Goal: Task Accomplishment & Management: Manage account settings

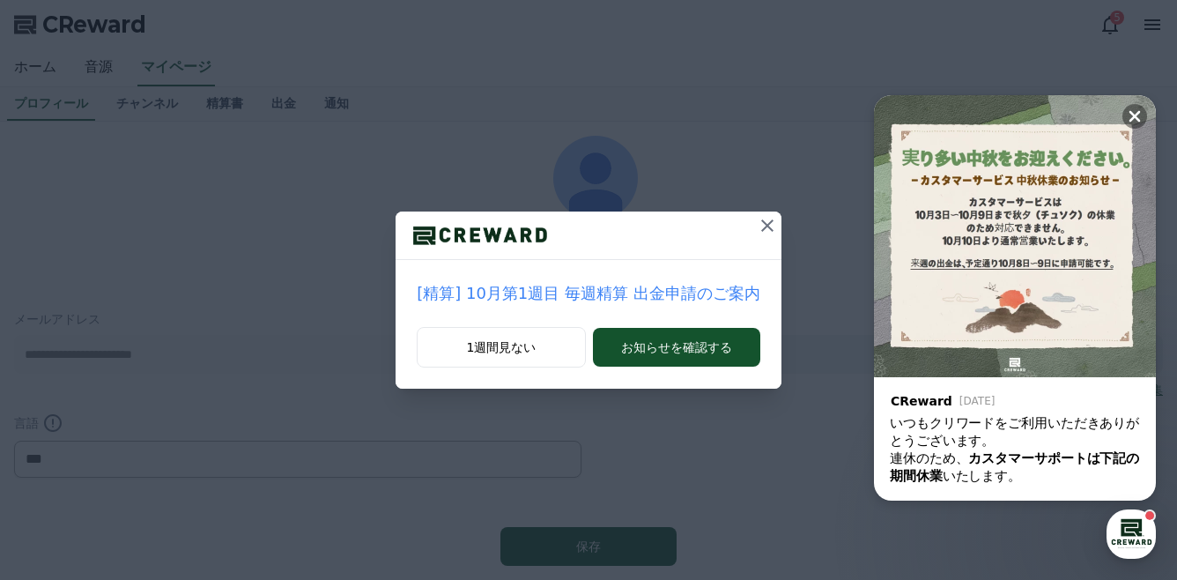
click at [764, 223] on icon at bounding box center [767, 225] width 21 height 21
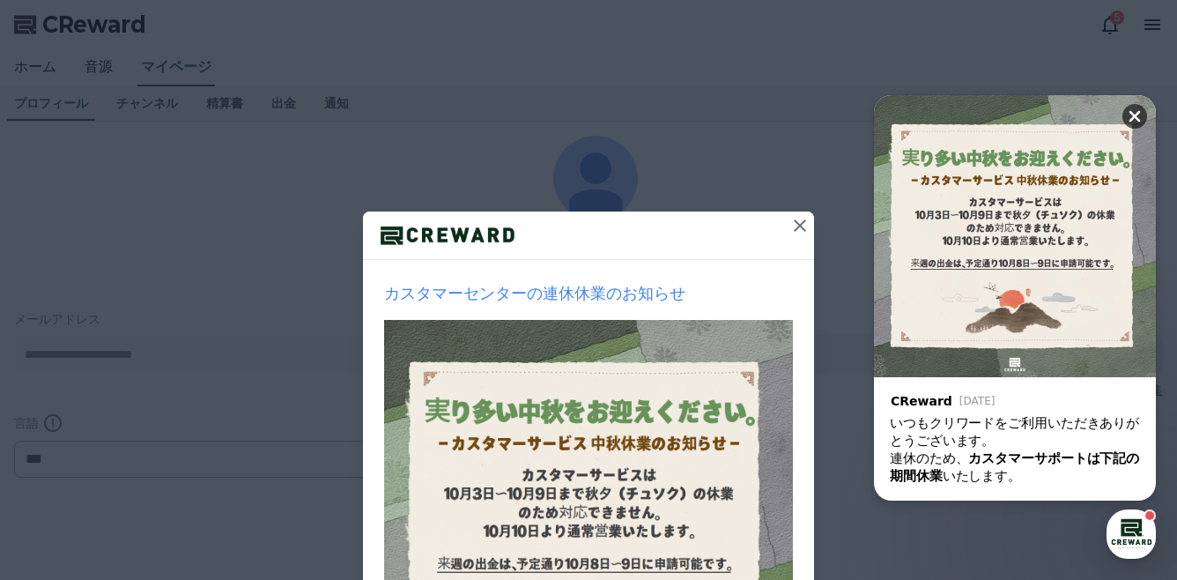
click at [1152, 104] on div "Close" at bounding box center [1138, 111] width 33 height 33
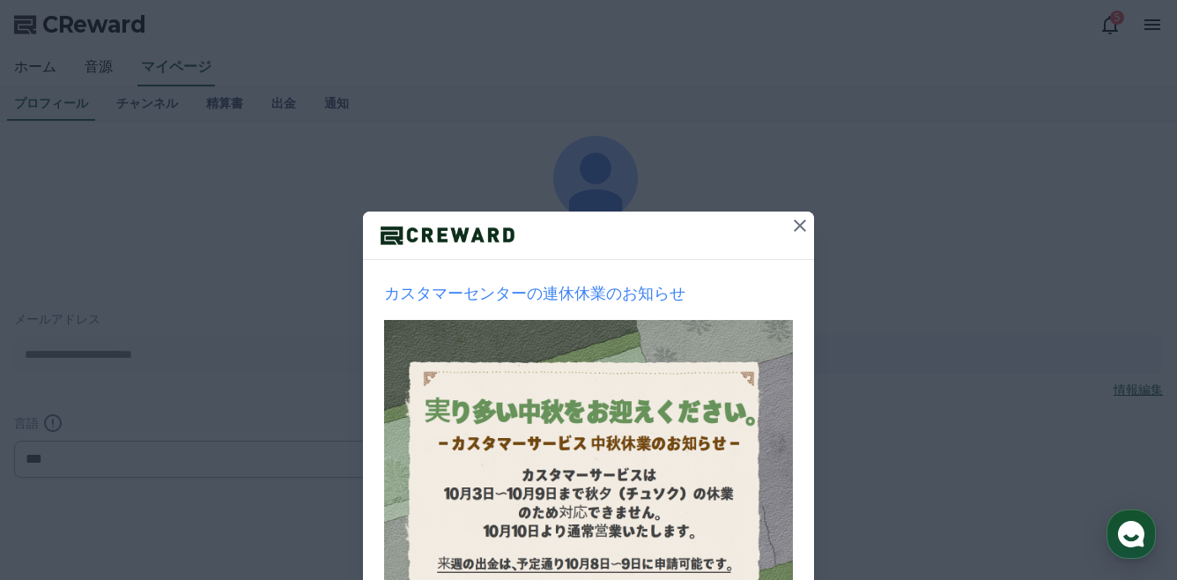
click at [793, 230] on icon at bounding box center [799, 225] width 21 height 21
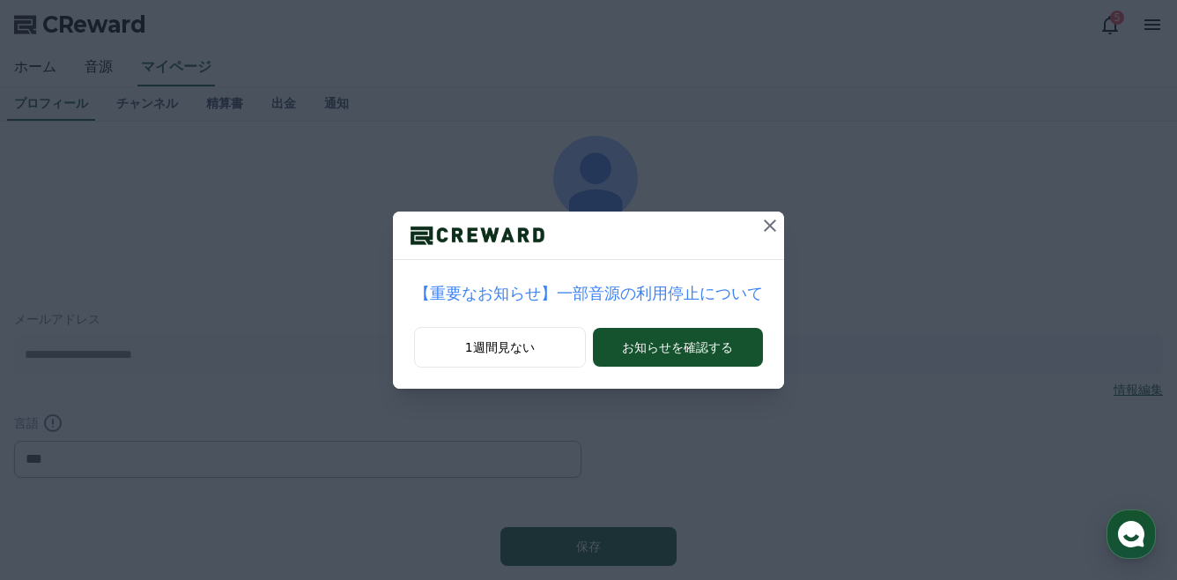
click at [759, 226] on icon at bounding box center [769, 225] width 21 height 21
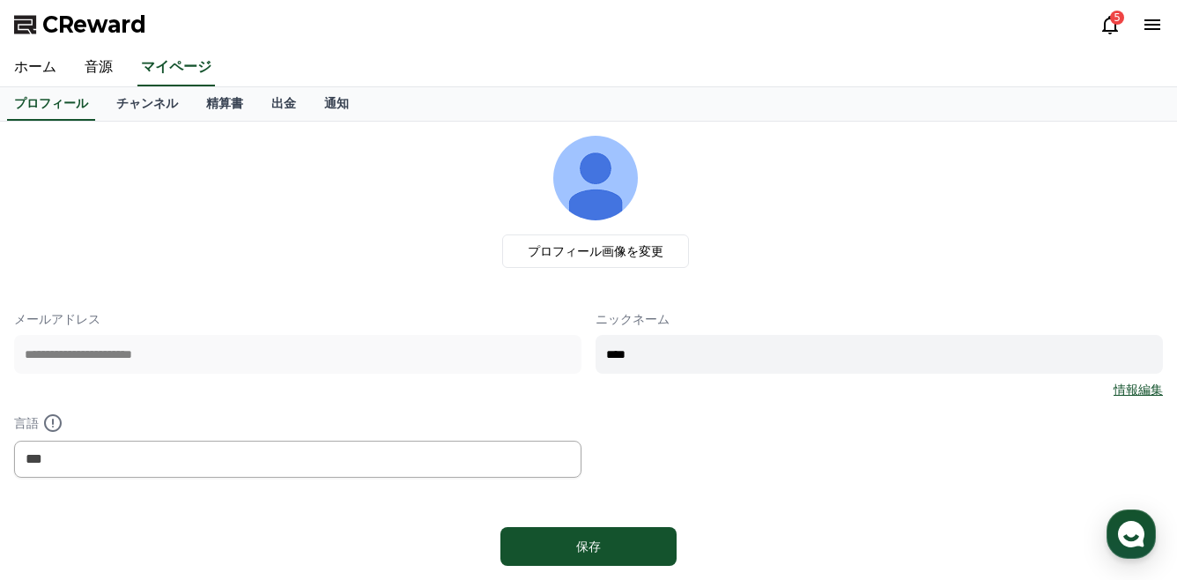
click at [1115, 27] on icon at bounding box center [1110, 25] width 16 height 18
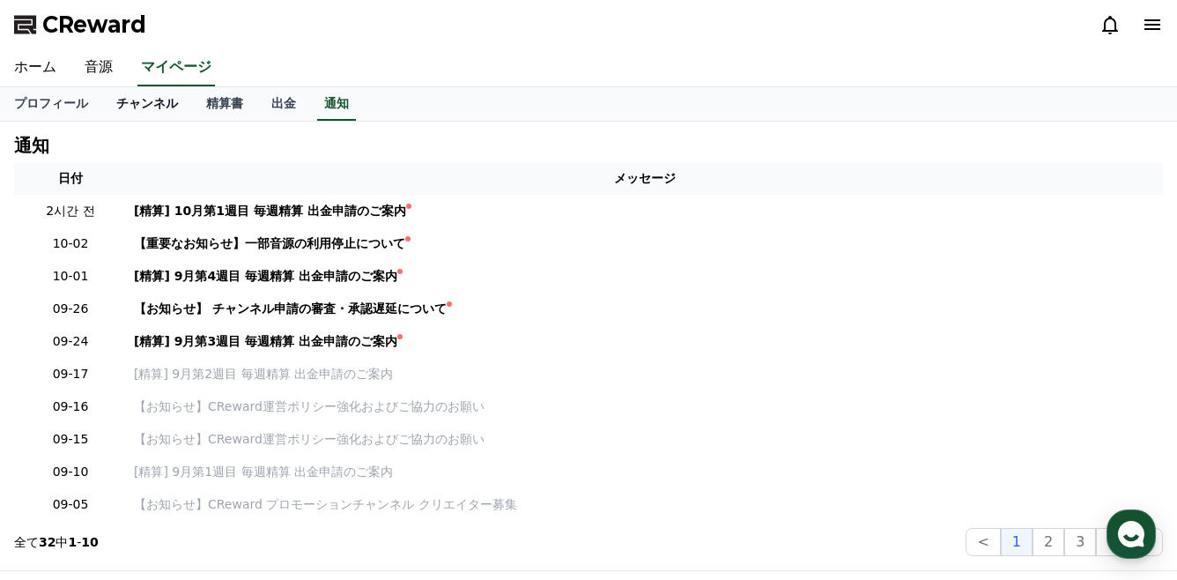
click at [122, 113] on link "チャンネル" at bounding box center [147, 103] width 90 height 33
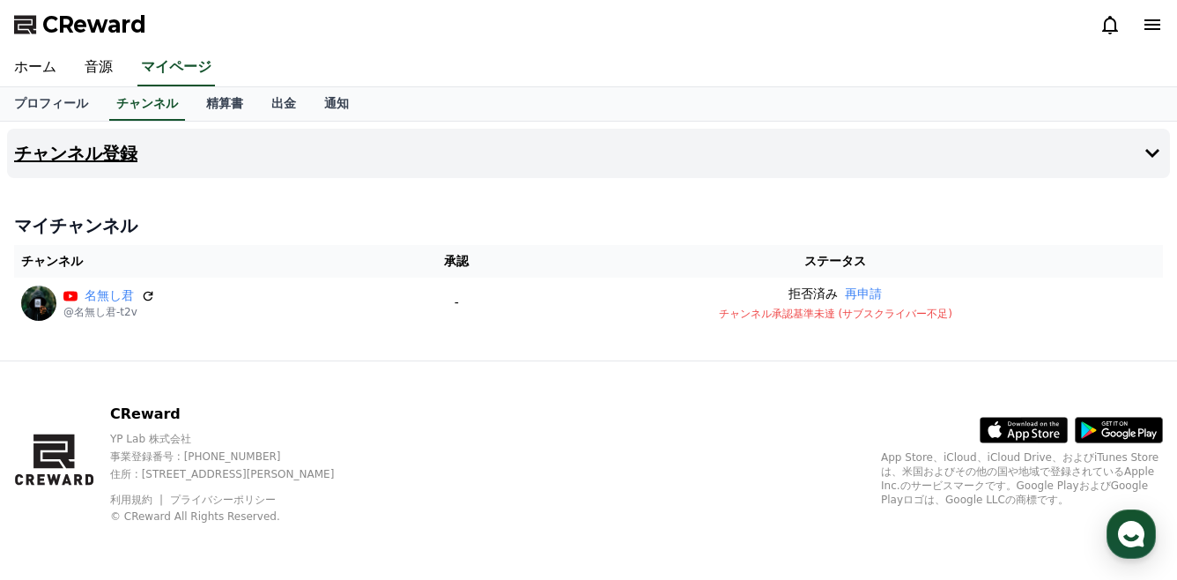
click at [112, 172] on button "チャンネル登録" at bounding box center [588, 153] width 1163 height 49
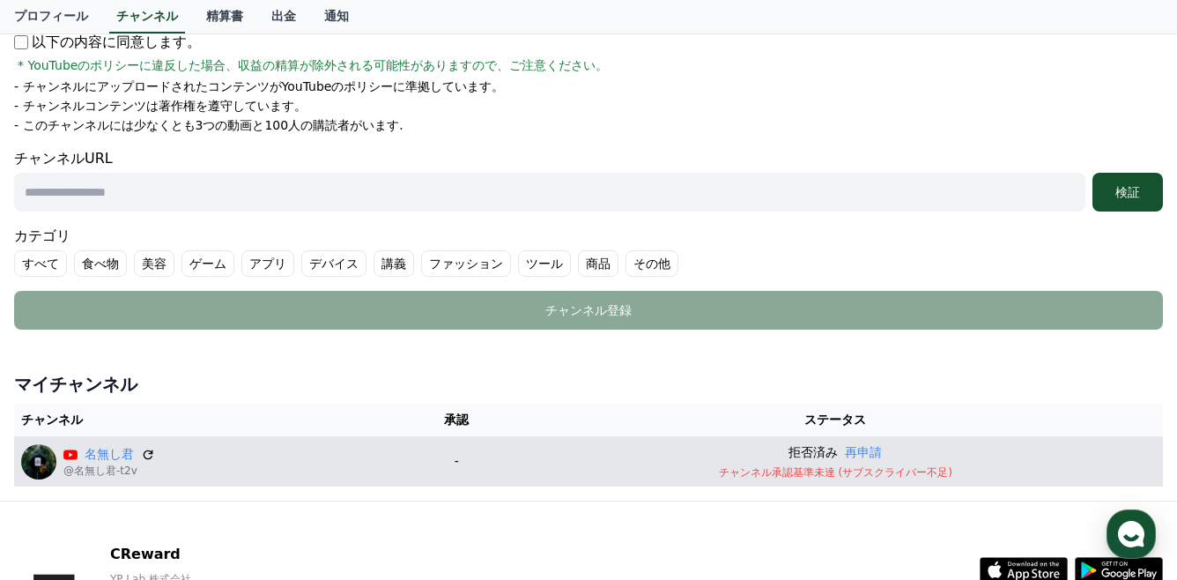
scroll to position [106, 0]
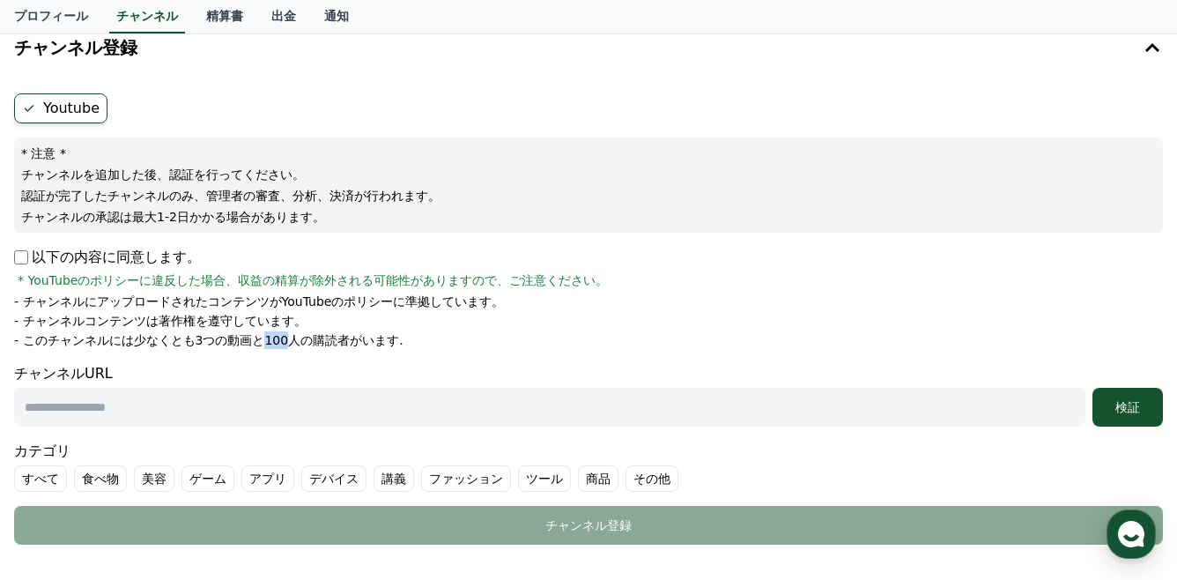
drag, startPoint x: 218, startPoint y: 343, endPoint x: 242, endPoint y: 343, distance: 24.7
click at [242, 343] on p "- このチャンネルには少なくとも3つの動画と100人の購読者がいます." at bounding box center [208, 340] width 389 height 18
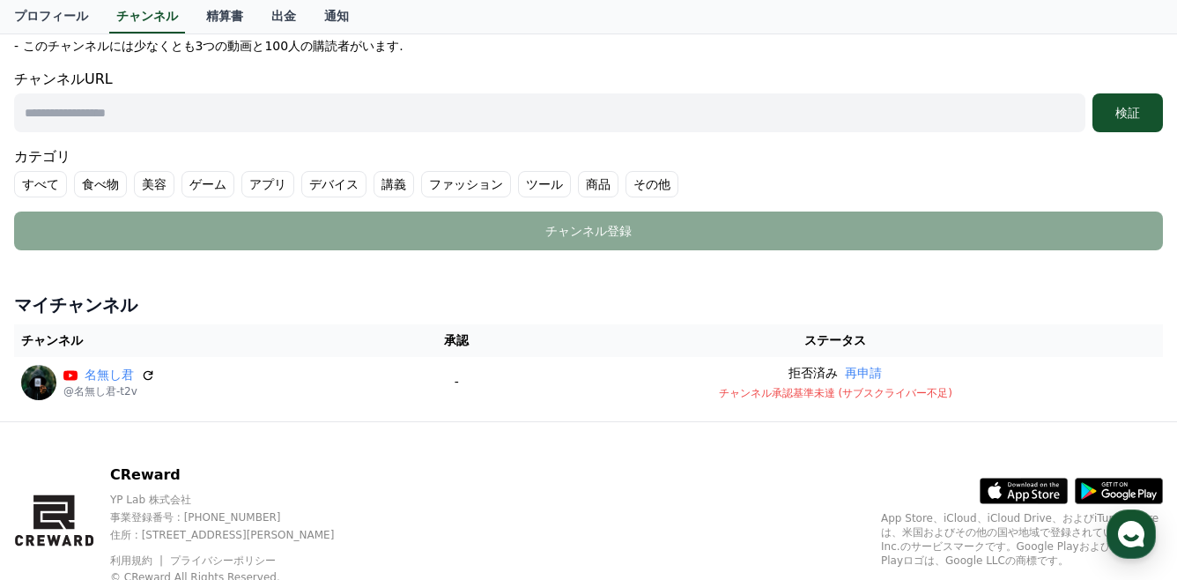
scroll to position [458, 0]
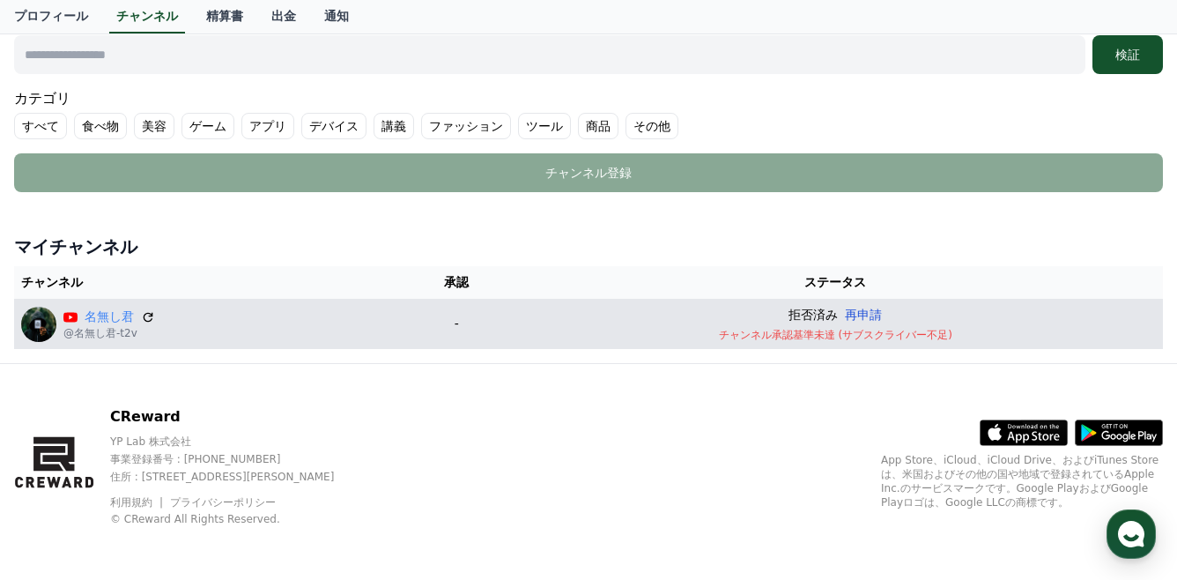
click at [882, 311] on button "再申請" at bounding box center [863, 315] width 37 height 18
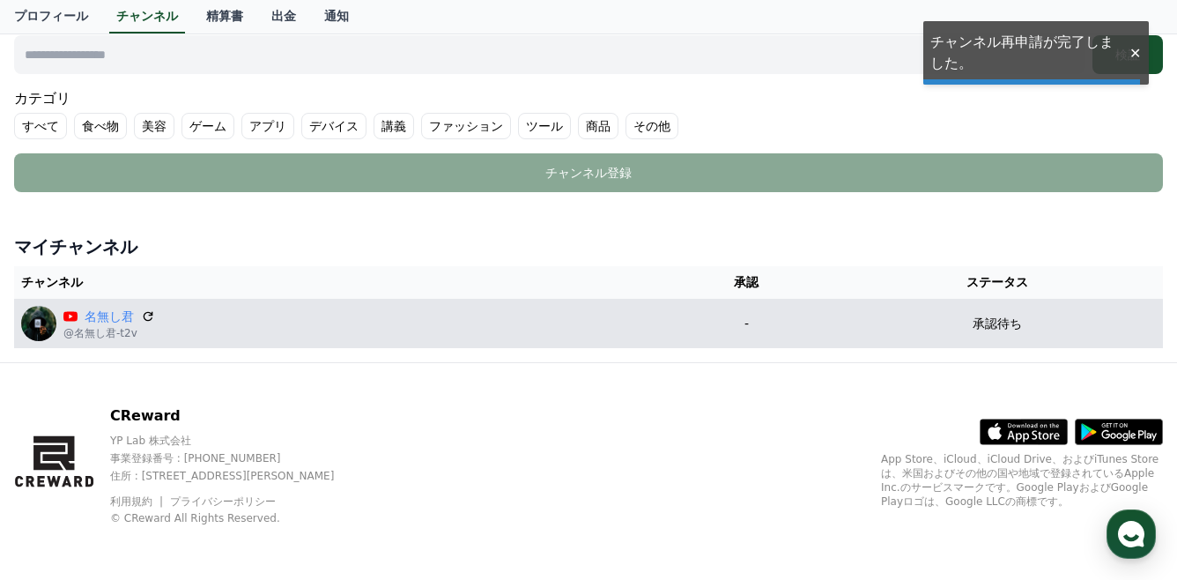
scroll to position [457, 0]
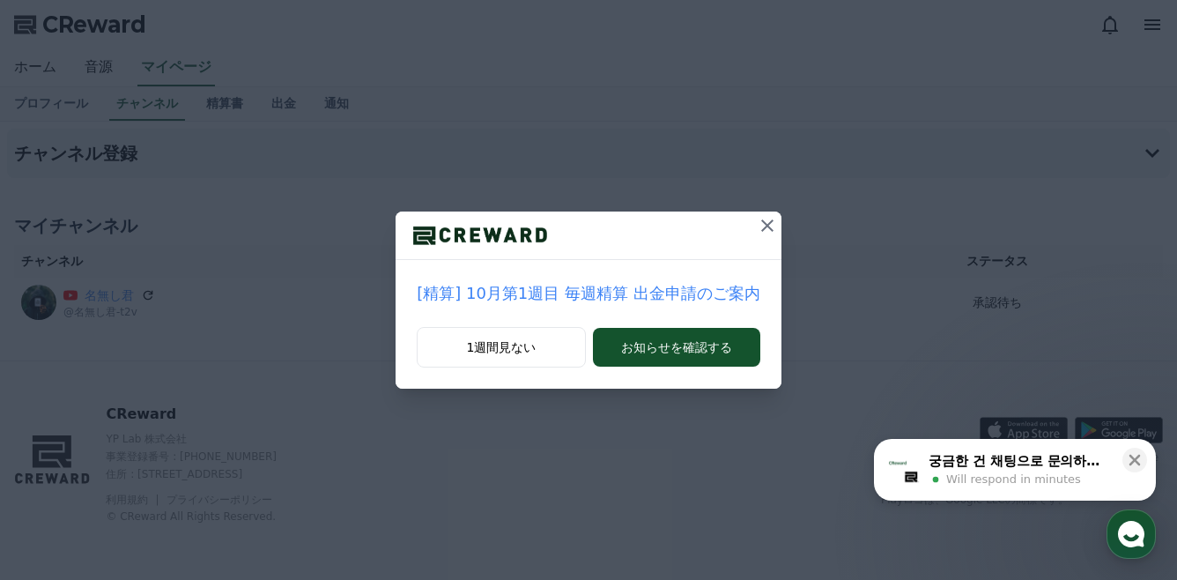
click at [757, 219] on icon at bounding box center [767, 225] width 21 height 21
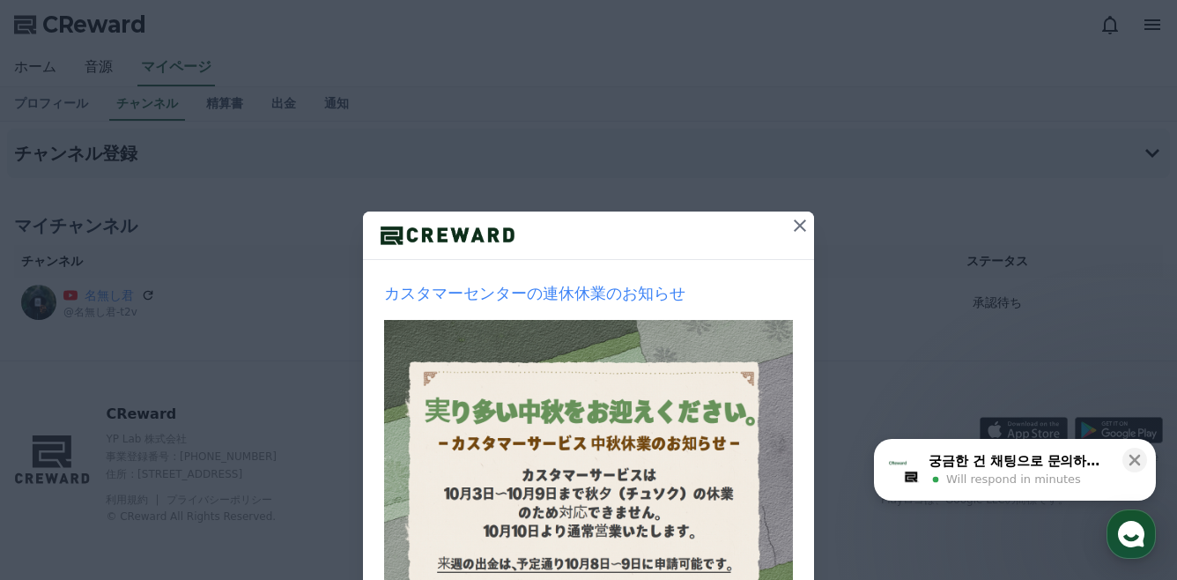
click at [789, 225] on icon at bounding box center [799, 225] width 21 height 21
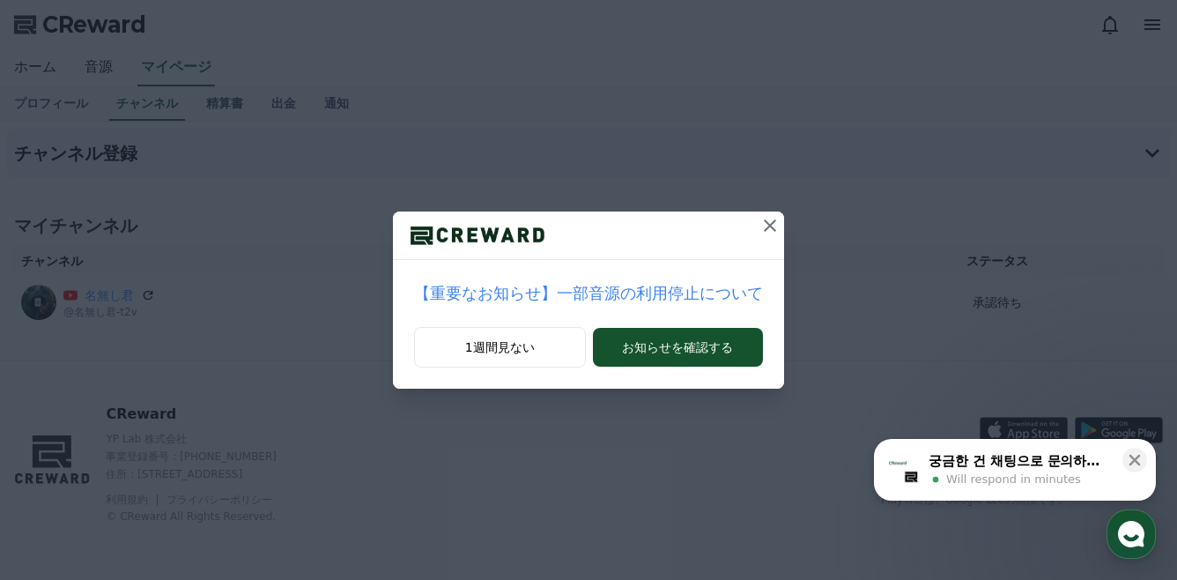
click at [784, 223] on div "【重要なお知らせ】一部音源の利用停止について 1週間見ない お知らせを確認する" at bounding box center [588, 208] width 1177 height 417
click at [759, 223] on icon at bounding box center [769, 225] width 21 height 21
